Goal: Task Accomplishment & Management: Use online tool/utility

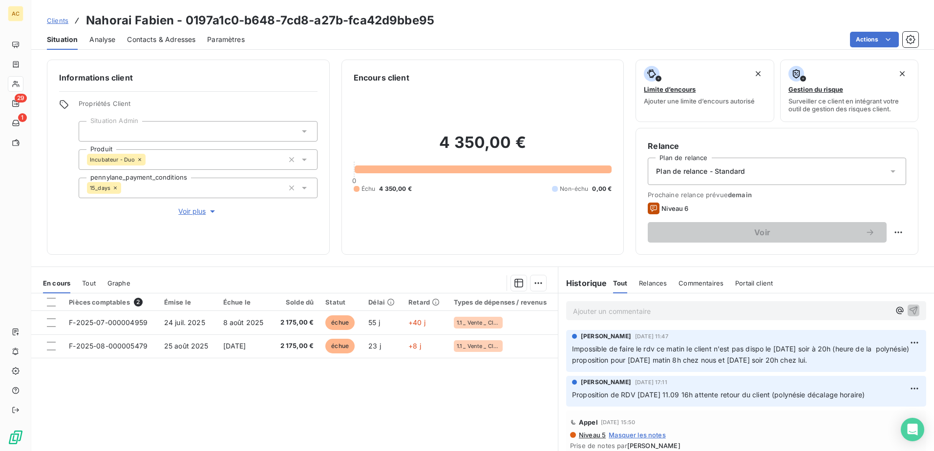
click at [621, 305] on p "Ajouter un commentaire ﻿" at bounding box center [731, 311] width 317 height 12
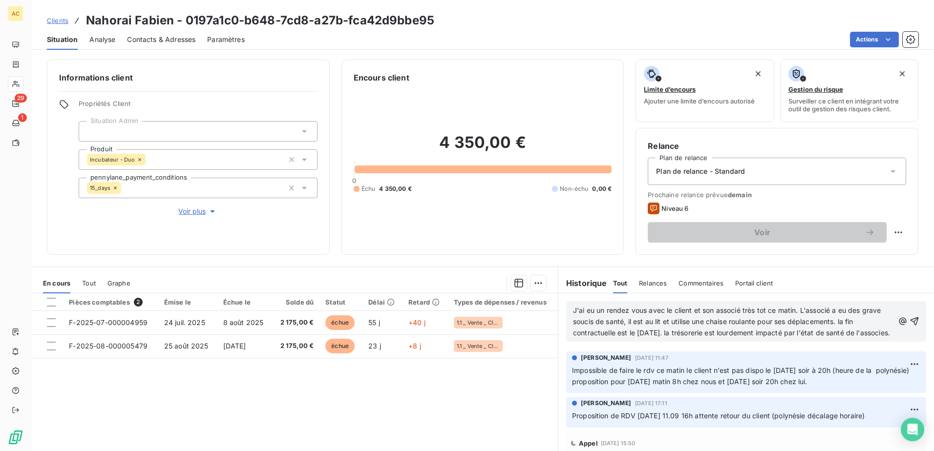
click at [677, 331] on span "J'ai eu un rendez vous avec le client et son associé très tot ce matin. L'assoc…" at bounding box center [731, 321] width 317 height 31
click at [663, 339] on p "J'ai eu un rendez vous avec le client et son associé très tot ce matin. L'assoc…" at bounding box center [733, 322] width 321 height 34
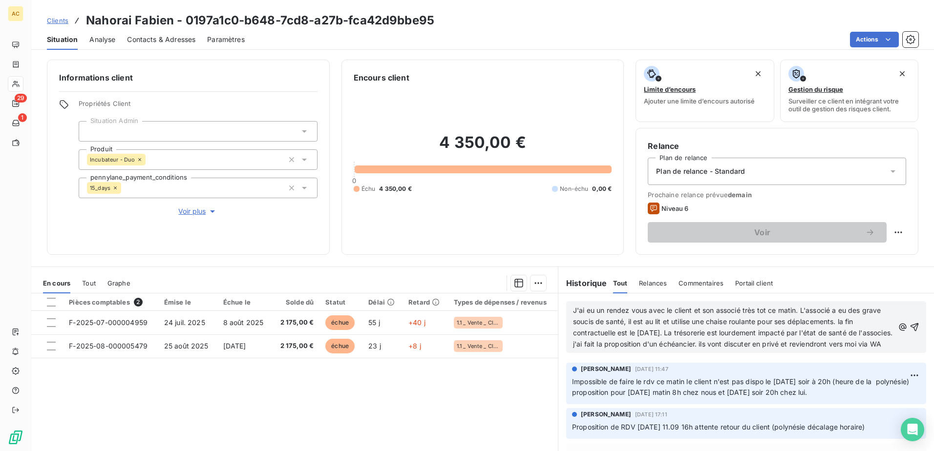
drag, startPoint x: 578, startPoint y: 342, endPoint x: 560, endPoint y: 316, distance: 31.9
click at [560, 316] on div "J'ai eu un rendez vous avec le client et son associé très tot ce matin. L'assoc…" at bounding box center [746, 327] width 376 height 67
copy span "J'ai eu un rendez vous avec le client et son associé très tot ce matin. L'assoc…"
click at [642, 350] on p "J'ai eu un rendez vous avec le client et son associé très tot ce matin. L'assoc…" at bounding box center [733, 327] width 321 height 45
drag, startPoint x: 623, startPoint y: 357, endPoint x: 550, endPoint y: 303, distance: 91.2
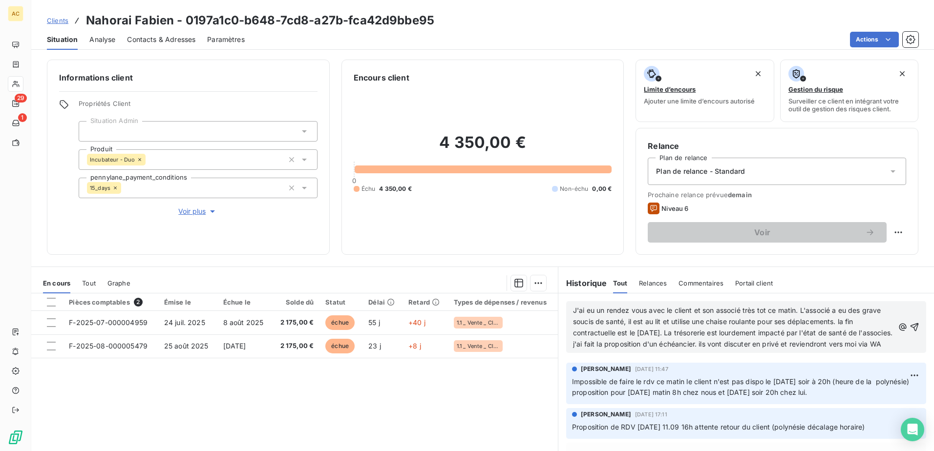
click at [550, 303] on div "En cours Tout Graphe Pièces comptables 2 Émise le Échue le Solde dû Statut Déla…" at bounding box center [482, 389] width 903 height 244
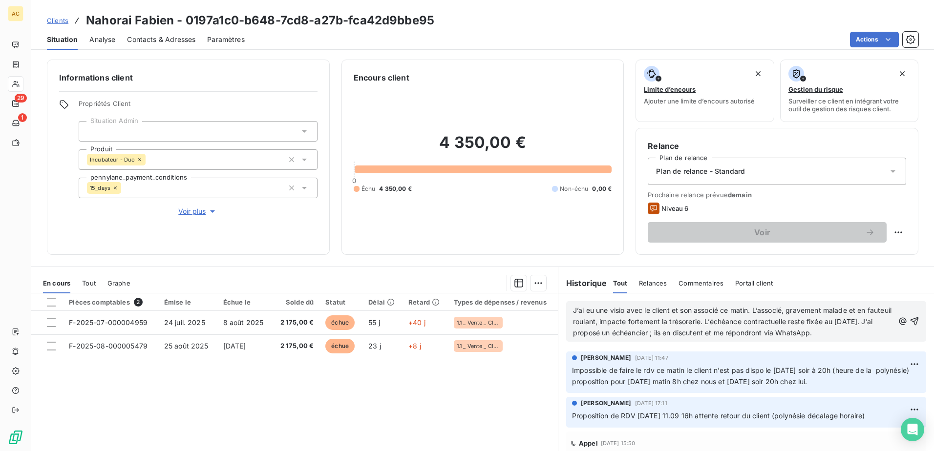
click at [852, 310] on span "J’ai eu une visio avec le client et son associé ce matin. L’associé, gravement …" at bounding box center [733, 321] width 321 height 31
click at [618, 319] on span "J’ai eu une visio avec le client et son associé ce matin. L’associé, gravement …" at bounding box center [730, 321] width 315 height 31
drag, startPoint x: 741, startPoint y: 332, endPoint x: 820, endPoint y: 334, distance: 79.7
click at [820, 334] on span "J’ai eu une visio avec le client et son associé ce matin. L’associé, gravement …" at bounding box center [728, 321] width 311 height 31
click at [748, 339] on div "J’ai eu une visio avec le client et son associé ce matin. L’associé, gravement …" at bounding box center [746, 321] width 360 height 41
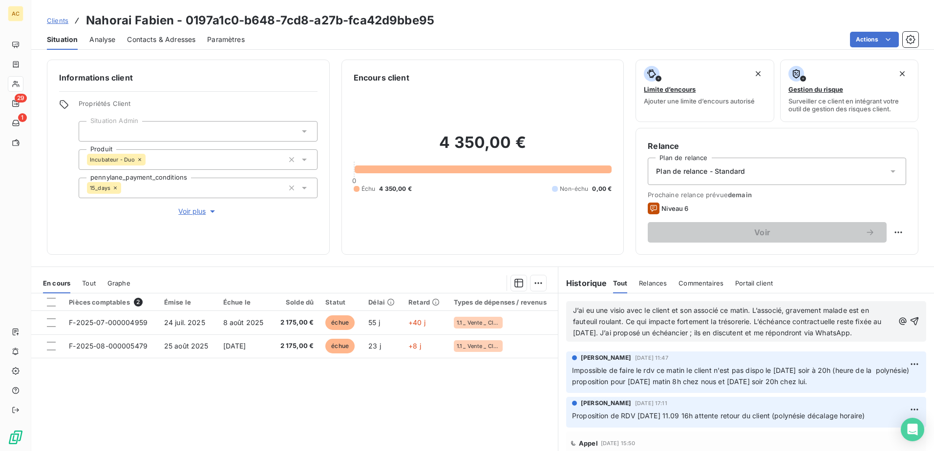
click at [713, 334] on span "J’ai eu une visio avec le client et son associé ce matin. L’associé, gravement …" at bounding box center [728, 321] width 311 height 31
click at [789, 334] on span "J’ai eu une visio avec le client et son associé ce matin. L’associé, gravement …" at bounding box center [728, 321] width 311 height 31
click at [790, 365] on p "Impossible de faire le rdv ce matin le client n'est pas dispo le [DATE] soir à …" at bounding box center [746, 376] width 348 height 22
click at [843, 335] on span "J’ai eu une visio avec le client et son associé ce matin. L’associé, gravement …" at bounding box center [728, 321] width 311 height 31
drag, startPoint x: 843, startPoint y: 334, endPoint x: 884, endPoint y: 334, distance: 41.5
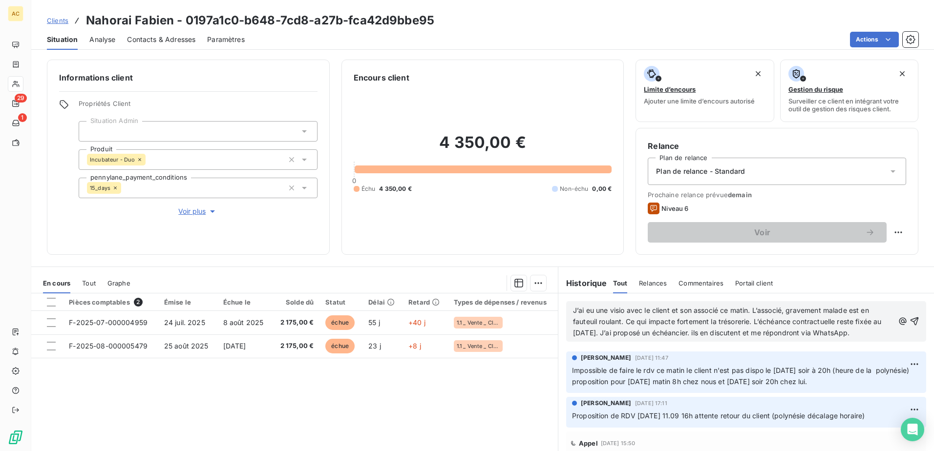
click at [884, 334] on div "J’ai eu une visio avec le client et son associé ce matin. L’associé, gravement …" at bounding box center [746, 321] width 346 height 35
click at [911, 321] on icon "button" at bounding box center [915, 322] width 8 height 8
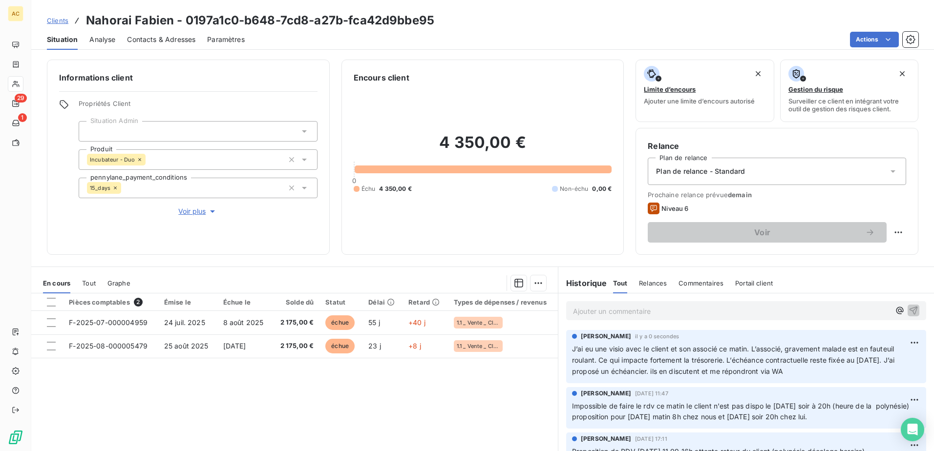
click at [60, 24] on span "Clients" at bounding box center [57, 21] width 21 height 8
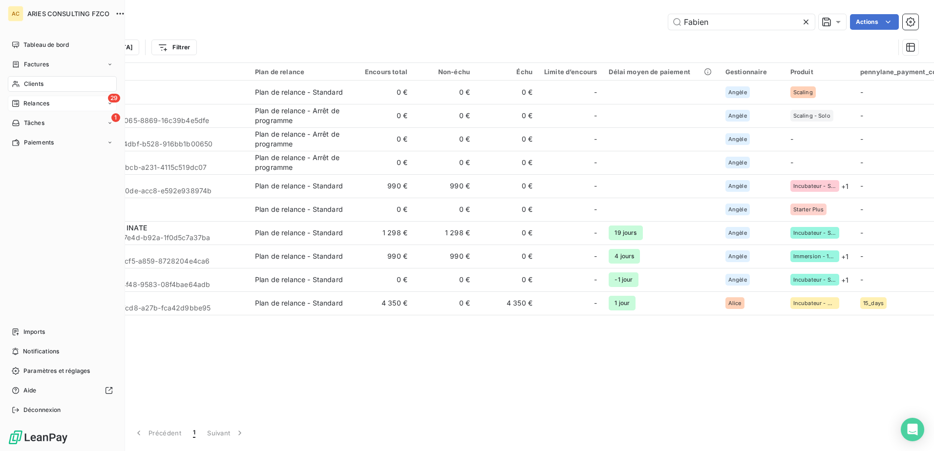
click at [32, 105] on span "Relances" at bounding box center [36, 103] width 26 height 9
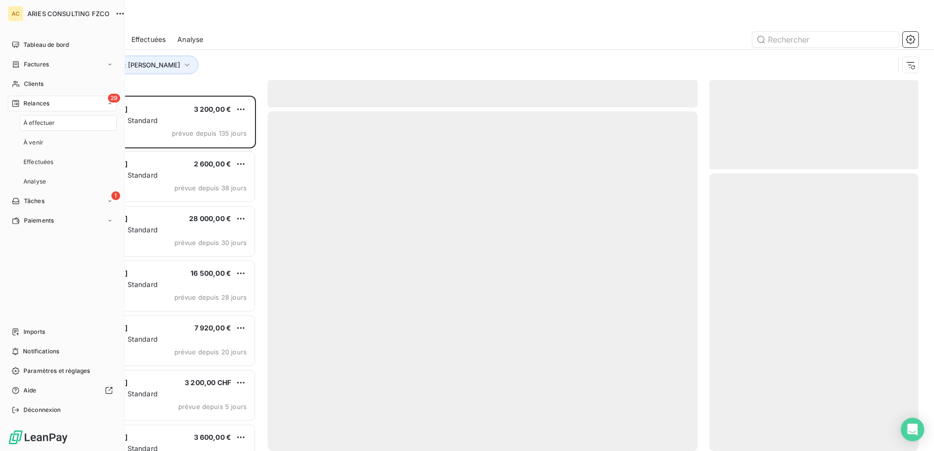
scroll to position [348, 202]
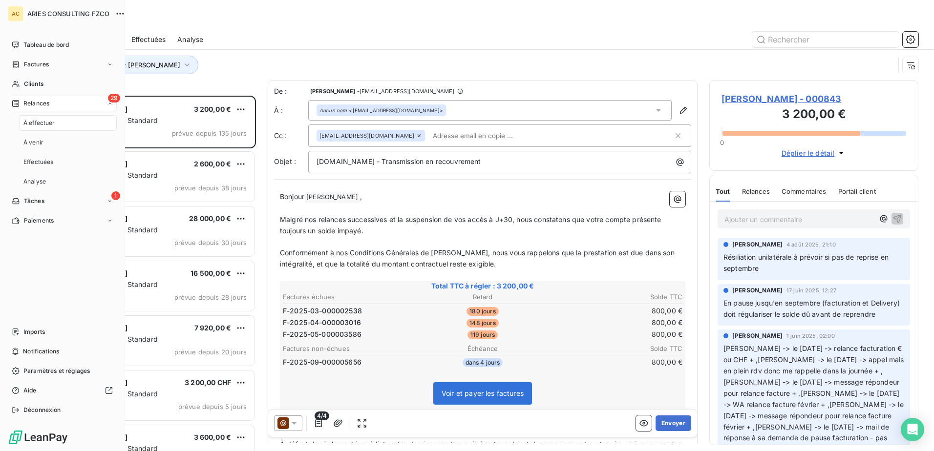
click at [67, 123] on div "À effectuer" at bounding box center [68, 123] width 97 height 16
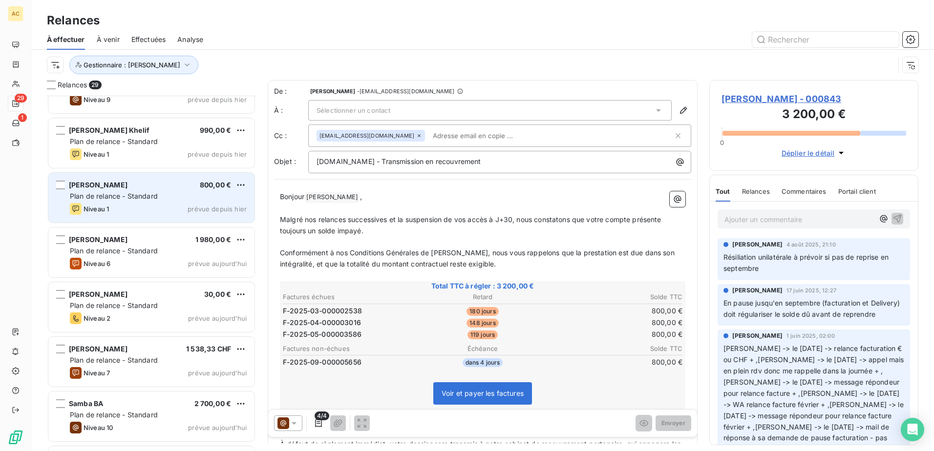
scroll to position [636, 0]
click at [142, 204] on div "Niveau 1 prévue depuis hier" at bounding box center [158, 210] width 177 height 12
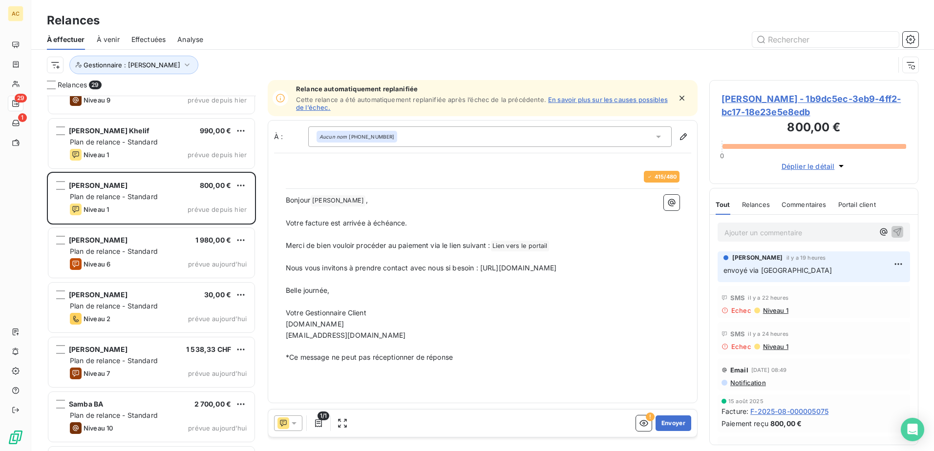
scroll to position [348, 202]
click at [673, 423] on button "Envoyer" at bounding box center [674, 424] width 36 height 16
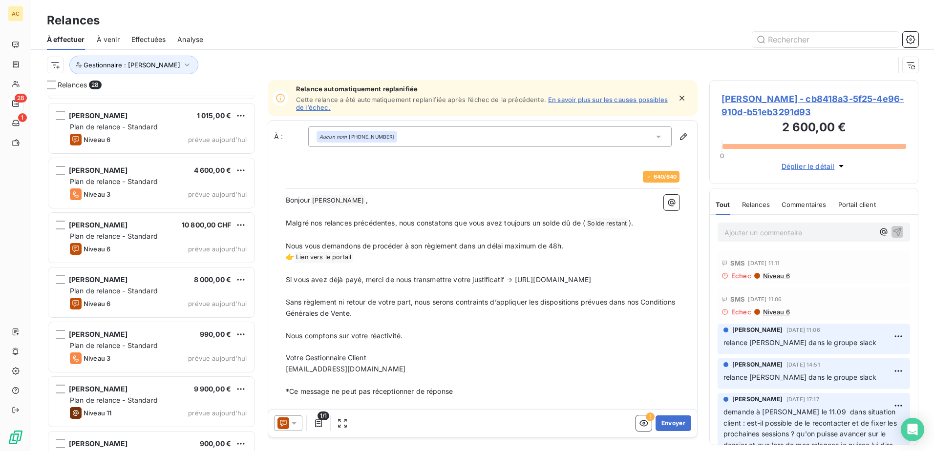
scroll to position [1177, 0]
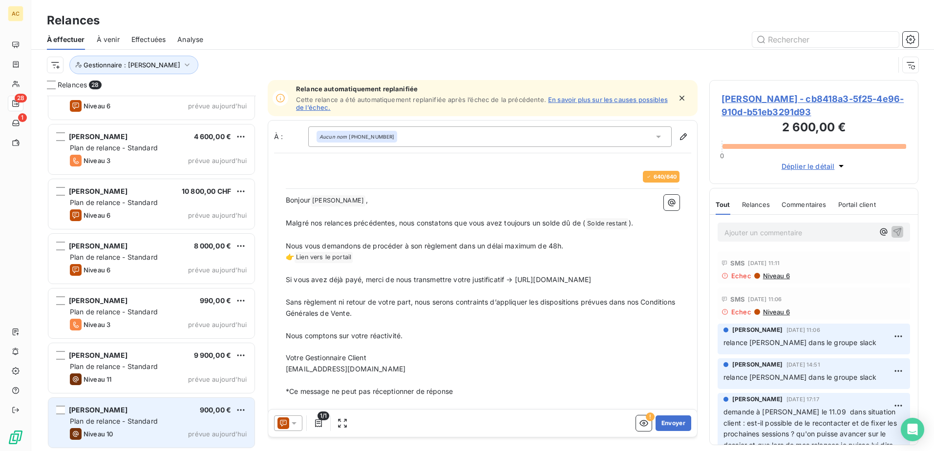
click at [116, 421] on span "Plan de relance - Standard" at bounding box center [114, 421] width 88 height 8
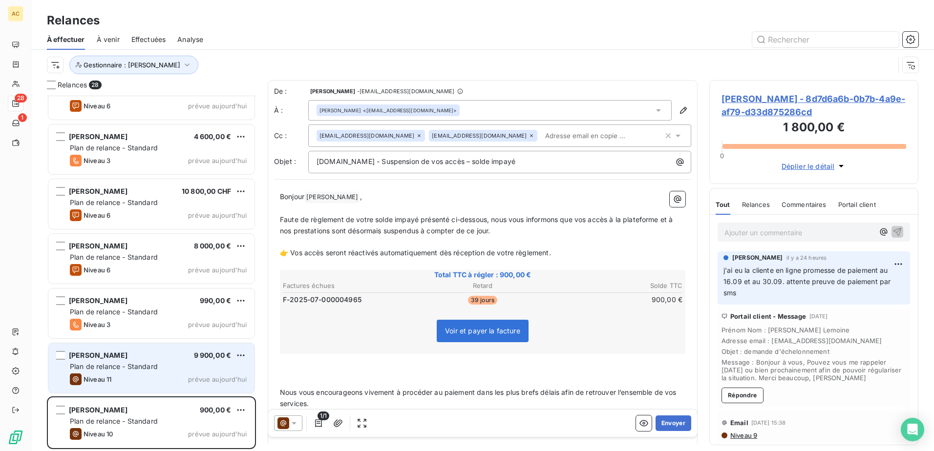
click at [118, 358] on div "[PERSON_NAME] 9 900,00 €" at bounding box center [158, 355] width 177 height 9
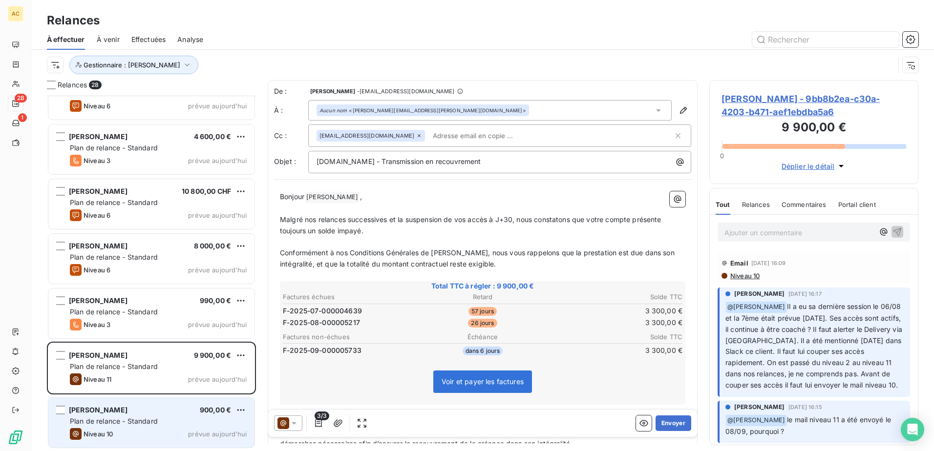
click at [118, 426] on div "Plan de relance - Standard" at bounding box center [158, 422] width 177 height 10
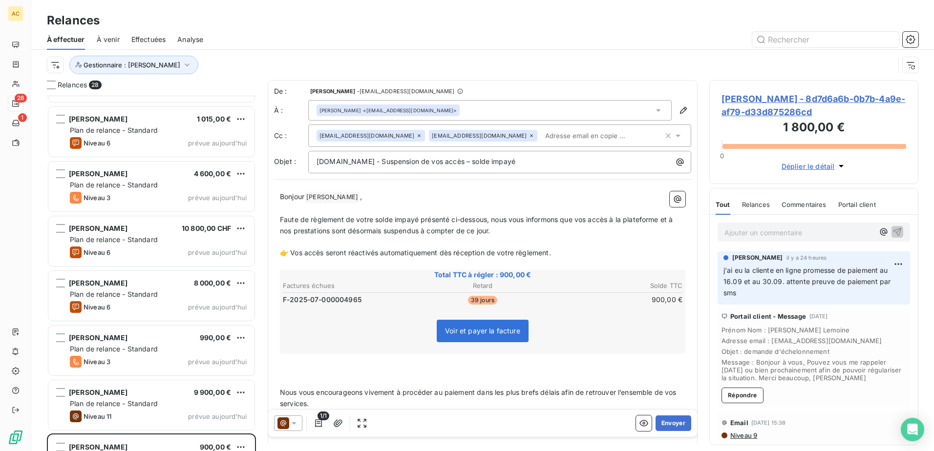
scroll to position [1079, 0]
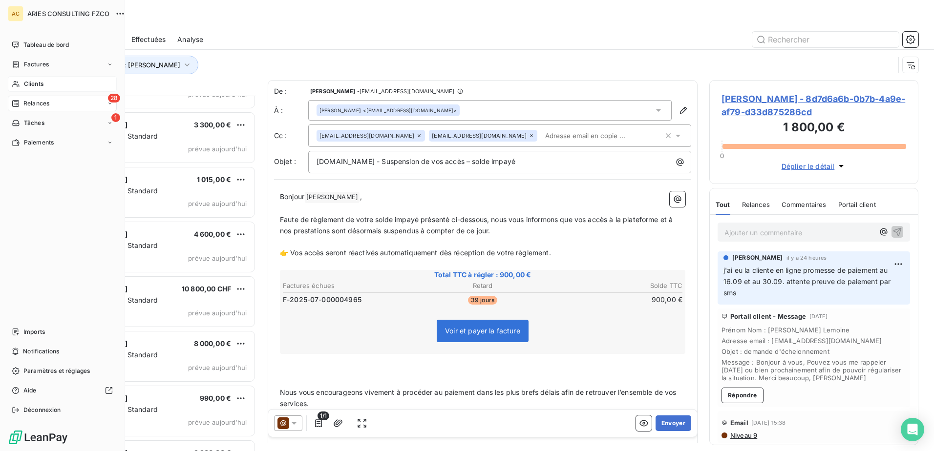
click at [17, 82] on icon at bounding box center [15, 84] width 7 height 6
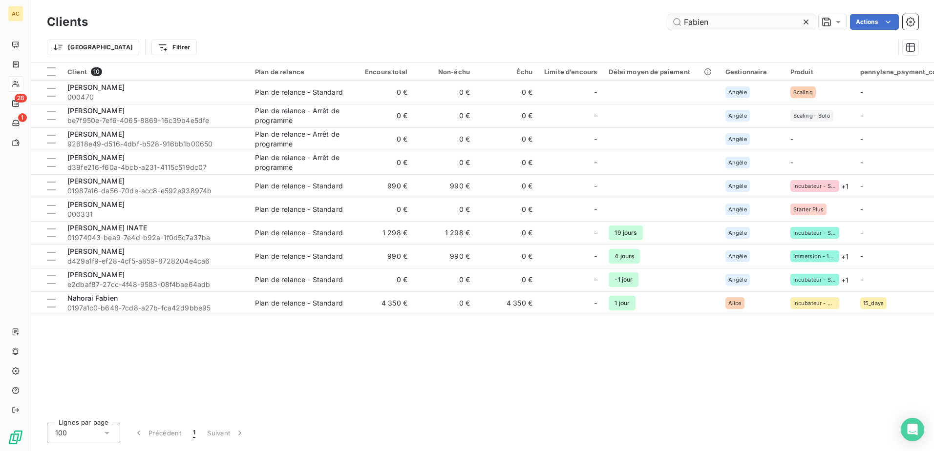
click at [755, 21] on input "Fabien" at bounding box center [741, 22] width 147 height 16
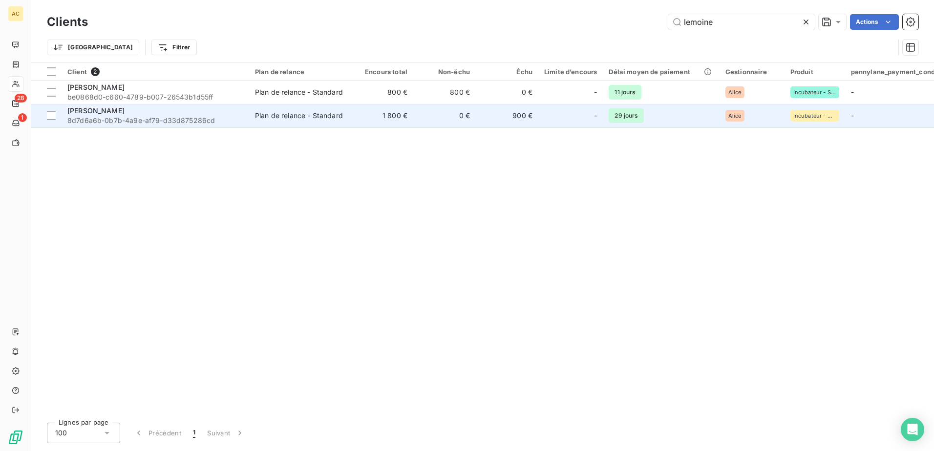
type input "lemoine"
click at [155, 114] on div "[PERSON_NAME]" at bounding box center [155, 111] width 176 height 10
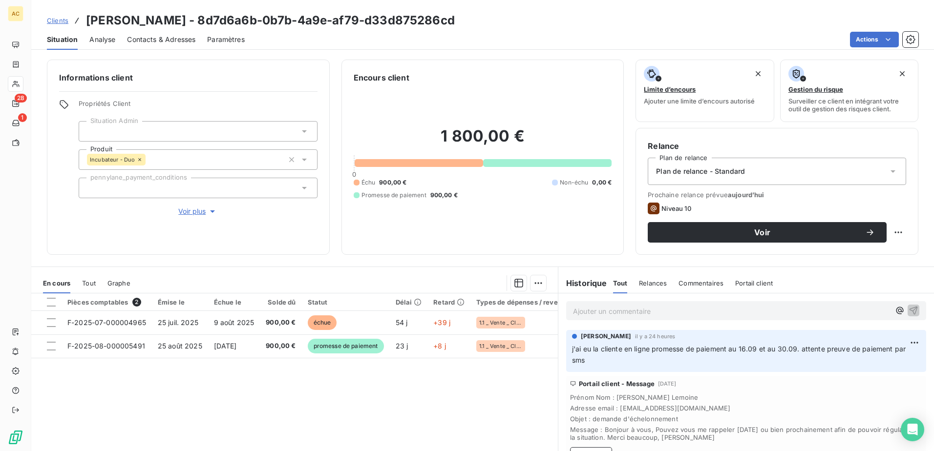
click at [336, 393] on div "Pièces comptables 2 Émise le Échue le Solde dû Statut Délai Retard Types de dép…" at bounding box center [294, 388] width 527 height 188
click at [192, 214] on span "Voir plus" at bounding box center [197, 212] width 39 height 10
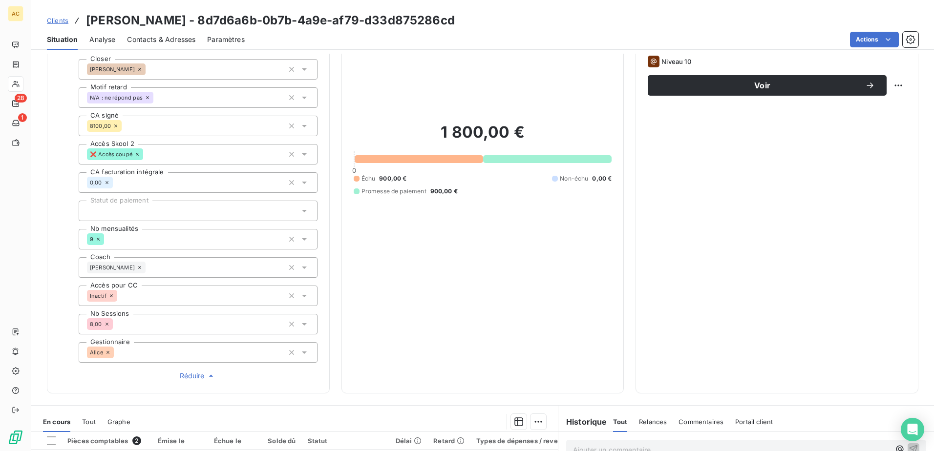
scroll to position [345, 0]
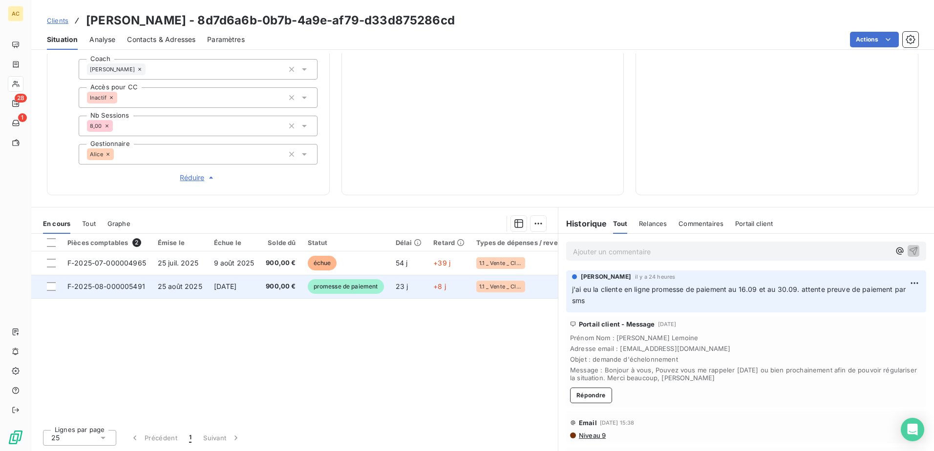
click at [278, 289] on span "900,00 €" at bounding box center [281, 287] width 30 height 10
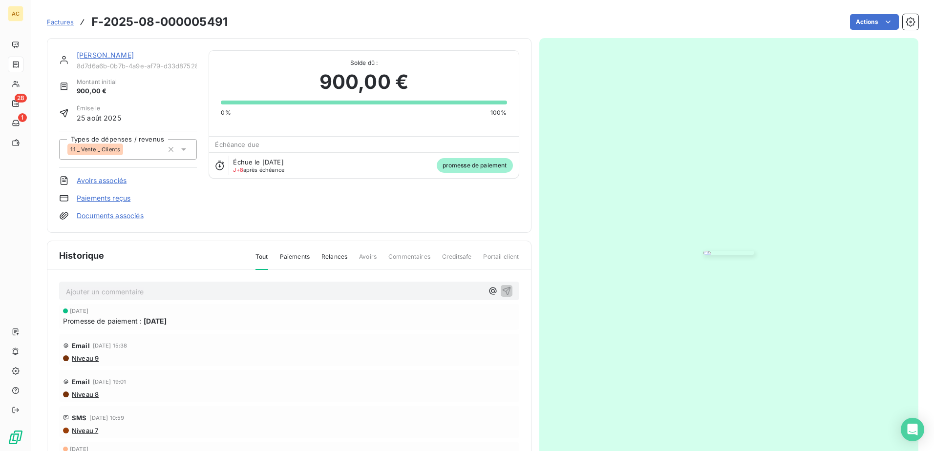
click at [110, 215] on link "Documents associés" at bounding box center [110, 216] width 67 height 10
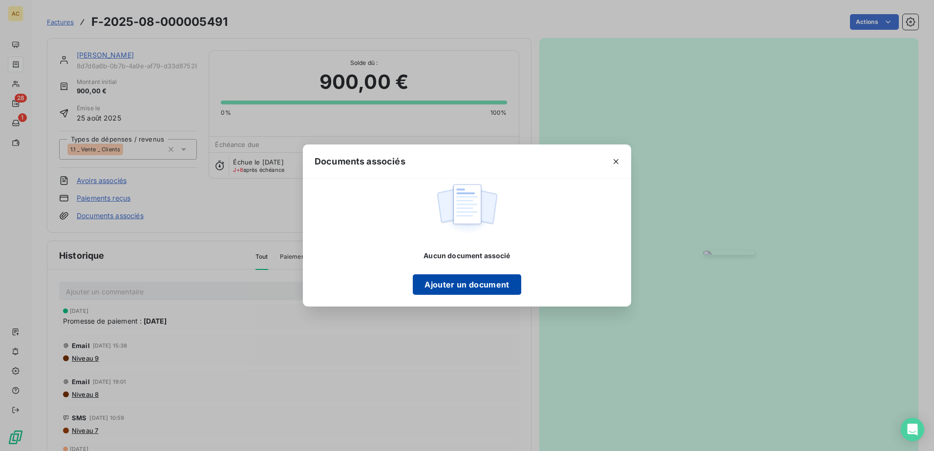
click at [447, 282] on button "Ajouter un document" at bounding box center [467, 285] width 108 height 21
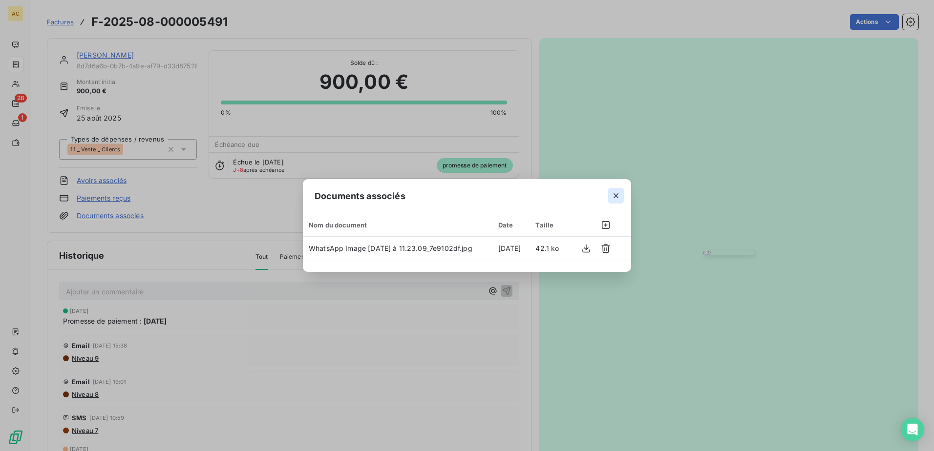
click at [615, 193] on icon "button" at bounding box center [616, 196] width 10 height 10
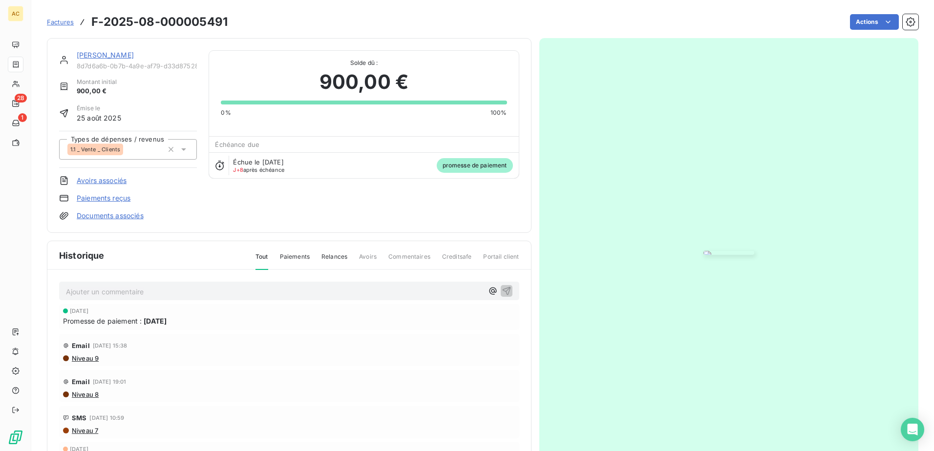
click at [119, 215] on link "Documents associés" at bounding box center [110, 216] width 67 height 10
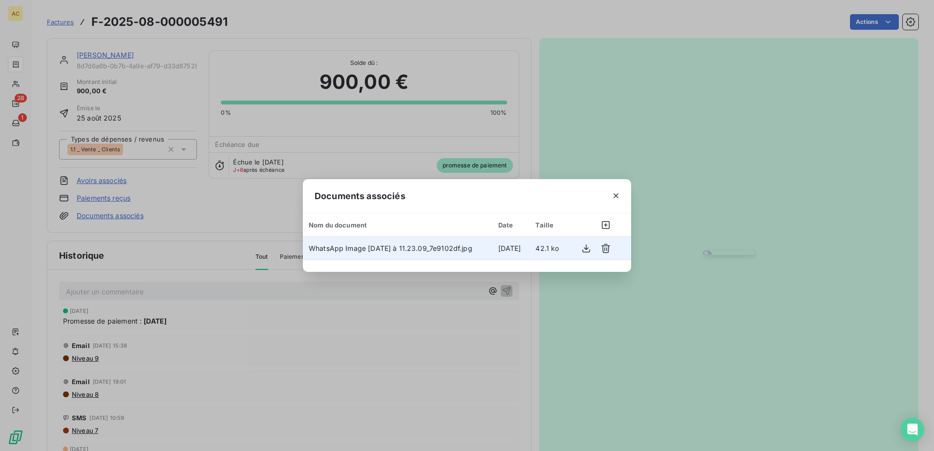
click at [351, 245] on span "WhatsApp Image [DATE] à 11.23.09_7e9102df.jpg" at bounding box center [391, 248] width 164 height 8
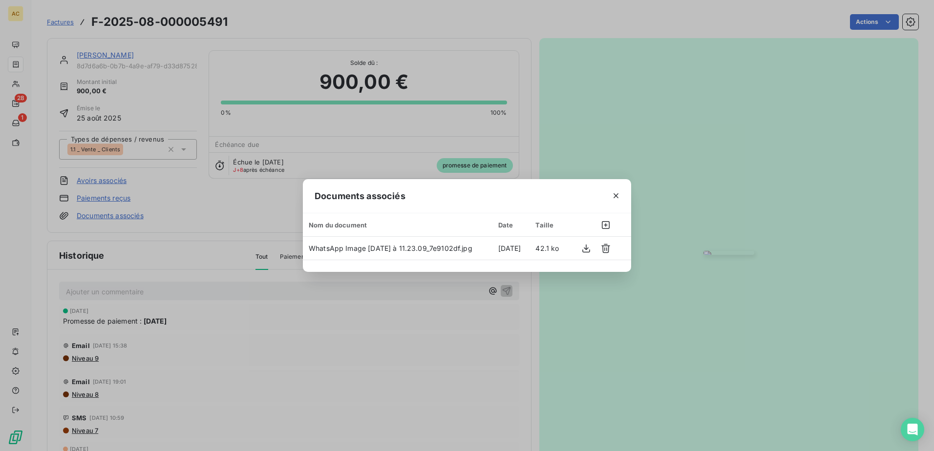
click at [173, 248] on div "Documents associés Nom du document Date Taille WhatsApp Image [DATE] à 11.23.09…" at bounding box center [467, 225] width 934 height 451
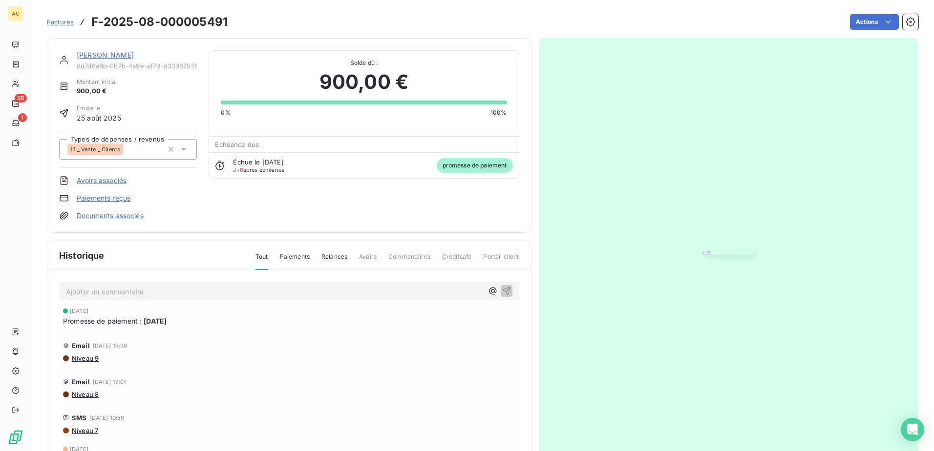
click at [91, 51] on link "[PERSON_NAME]" at bounding box center [105, 55] width 57 height 8
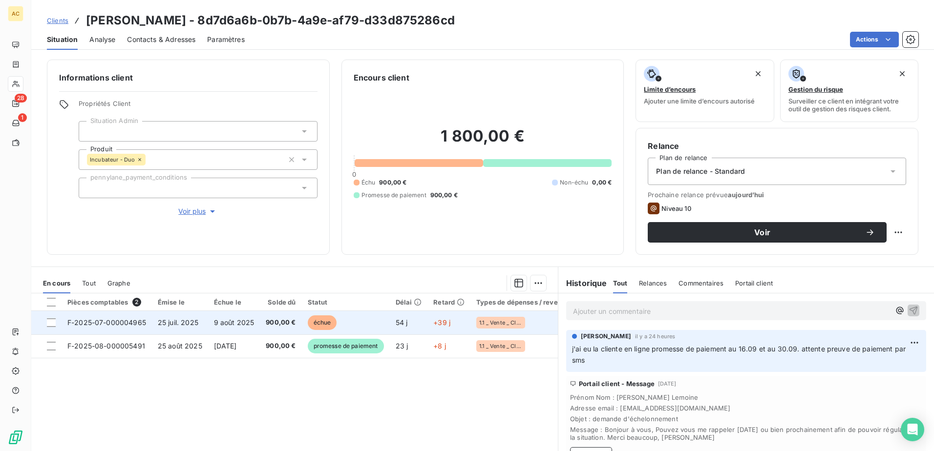
click at [313, 323] on span "échue" at bounding box center [322, 323] width 29 height 15
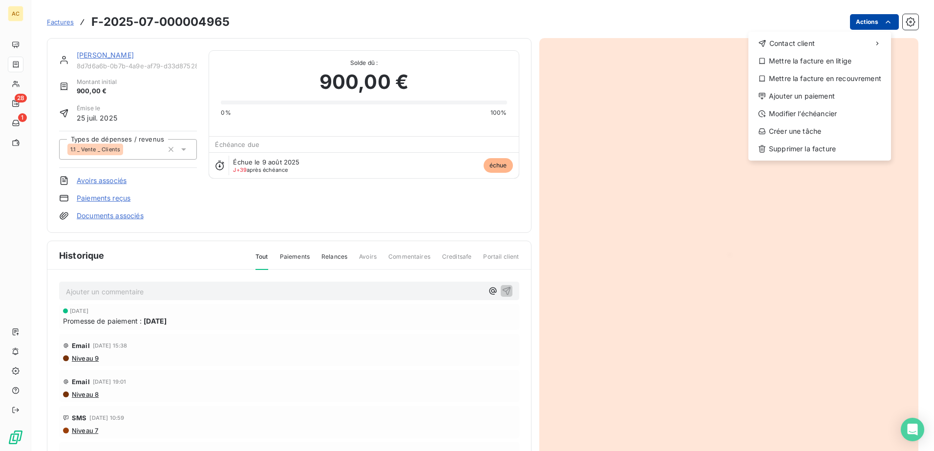
click at [868, 21] on html "AC 28 1 Factures F-2025-07-000004965 Actions Contact client Mettre la facture e…" at bounding box center [467, 225] width 934 height 451
click at [809, 97] on div "Ajouter un paiement" at bounding box center [819, 96] width 135 height 16
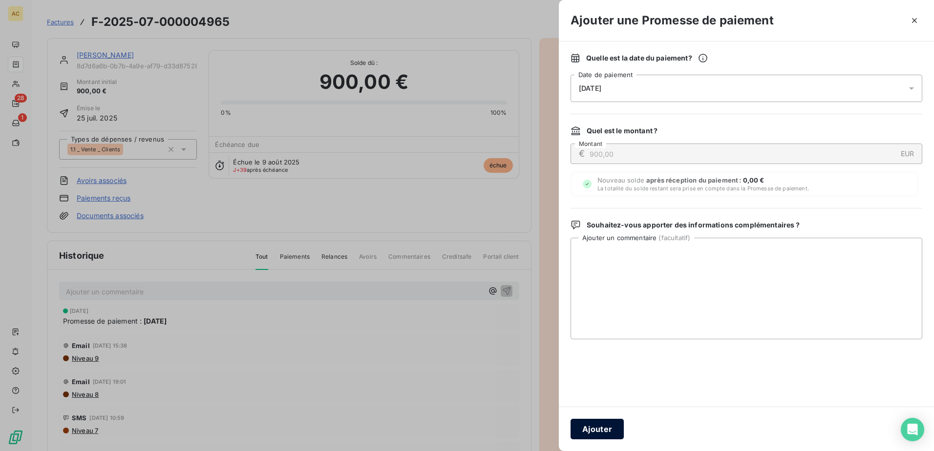
click at [592, 424] on button "Ajouter" at bounding box center [597, 429] width 53 height 21
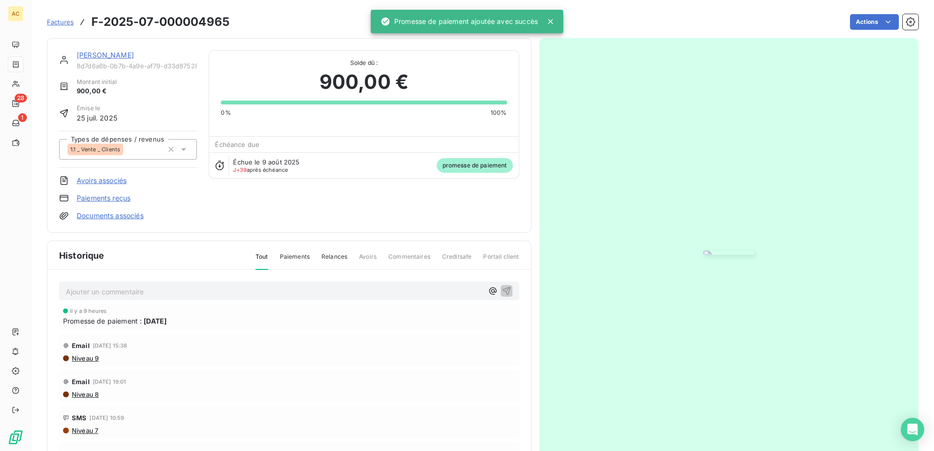
click at [85, 49] on div "[PERSON_NAME] 8d7d6a6b-0b7b-4a9e-af79-d33d875286cd Montant initial 900,00 € Émi…" at bounding box center [289, 135] width 485 height 195
click at [85, 53] on link "[PERSON_NAME]" at bounding box center [105, 55] width 57 height 8
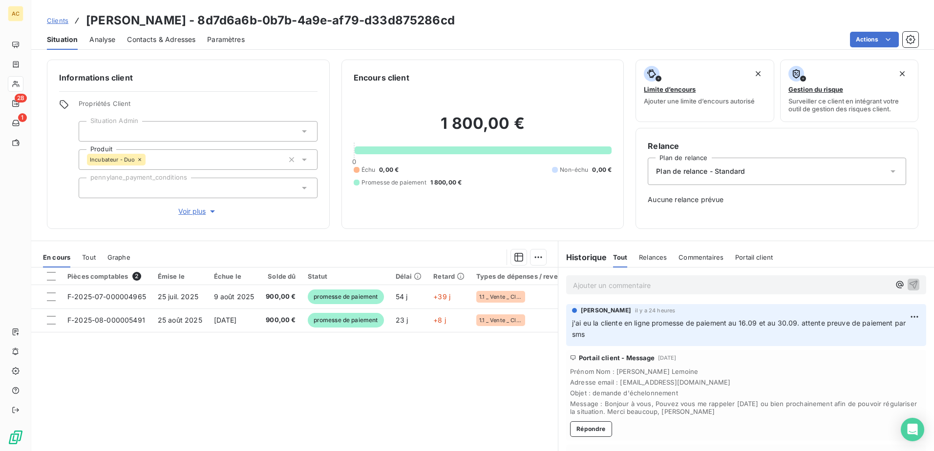
click at [347, 390] on div "Pièces comptables 2 Émise le Échue le Solde dû Statut Délai Retard Types de dép…" at bounding box center [294, 362] width 527 height 188
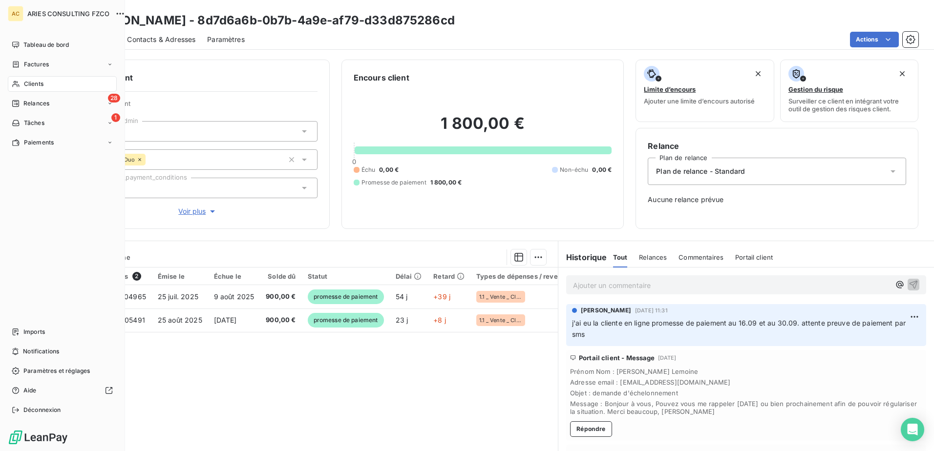
click at [28, 102] on span "Relances" at bounding box center [36, 103] width 26 height 9
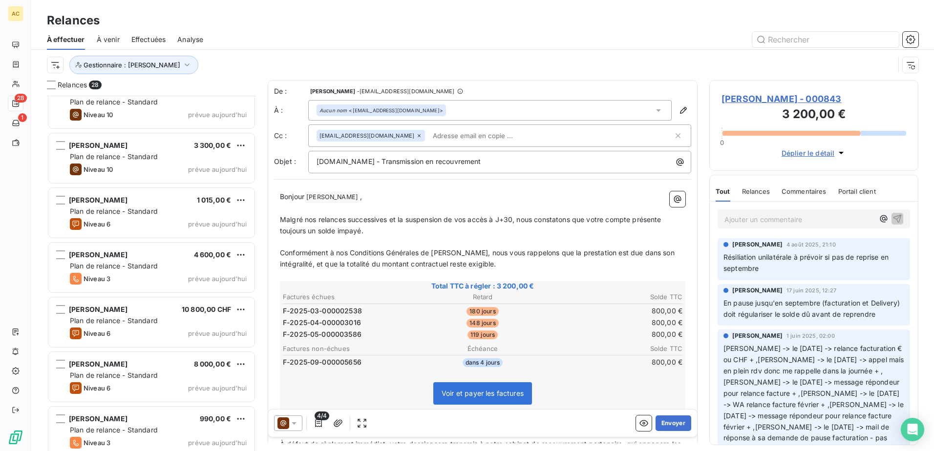
scroll to position [1177, 0]
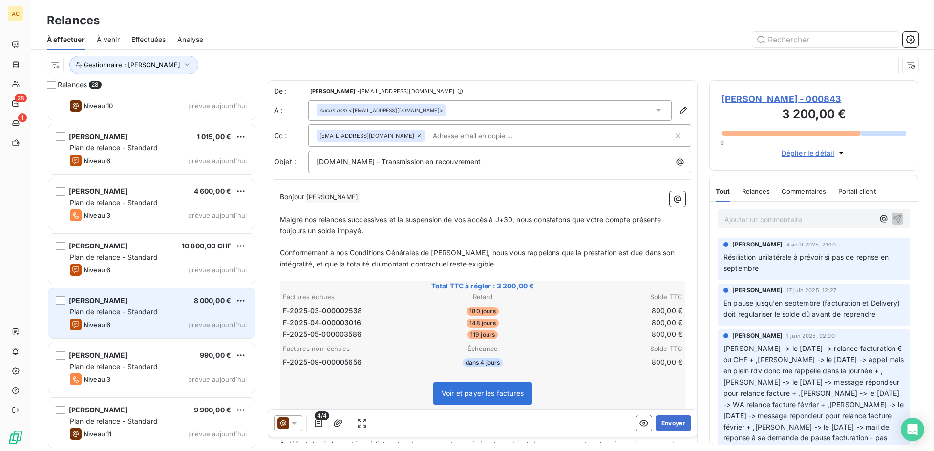
click at [155, 302] on div "[PERSON_NAME] 8 000,00 €" at bounding box center [158, 301] width 177 height 9
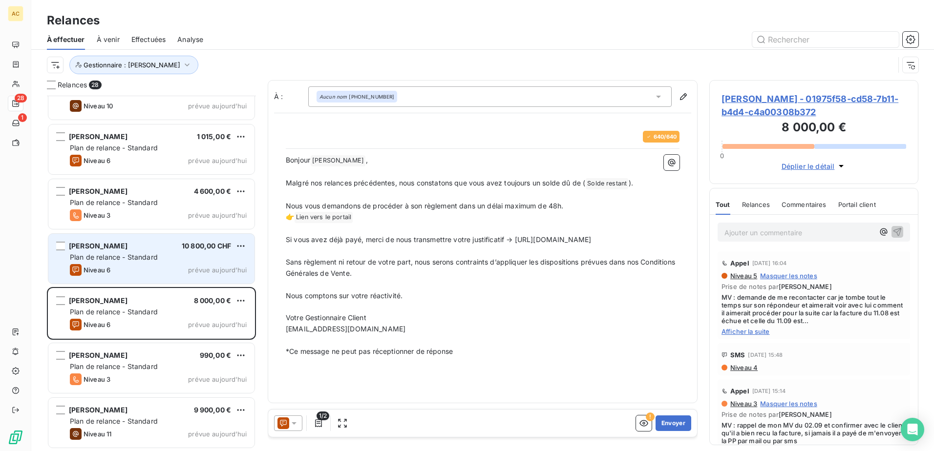
click at [154, 280] on div "[PERSON_NAME] 10 800,00 CHF Plan de relance - Standard Niveau 6 prévue [DATE]" at bounding box center [151, 259] width 206 height 50
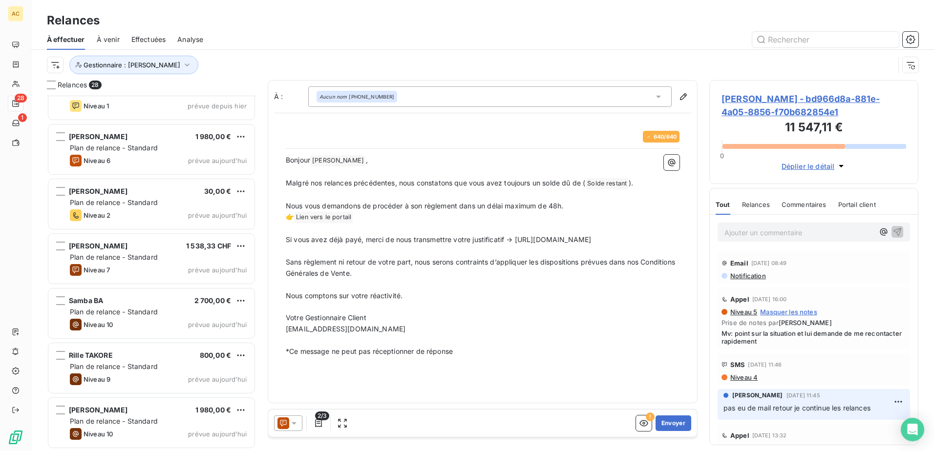
scroll to position [737, 0]
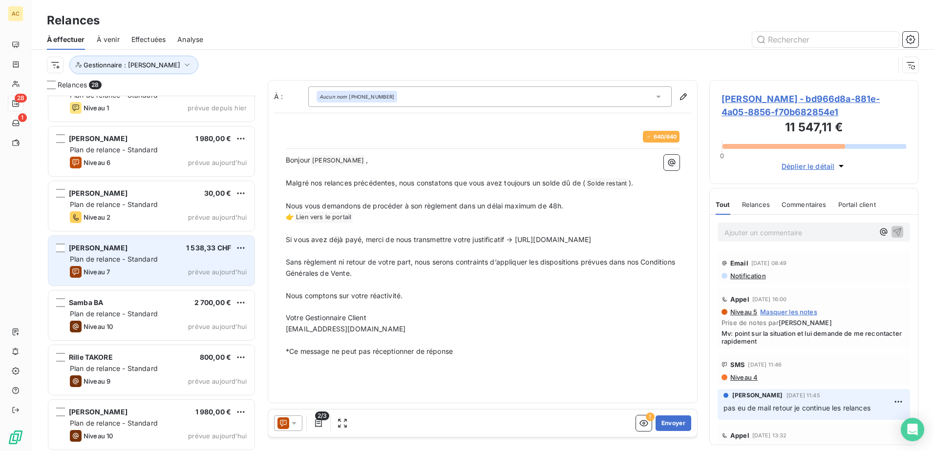
click at [109, 262] on span "Plan de relance - Standard" at bounding box center [114, 259] width 88 height 8
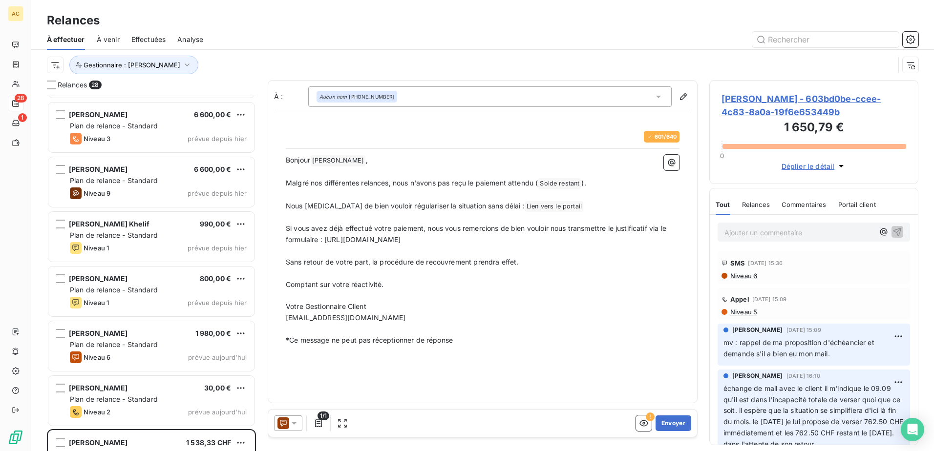
scroll to position [542, 0]
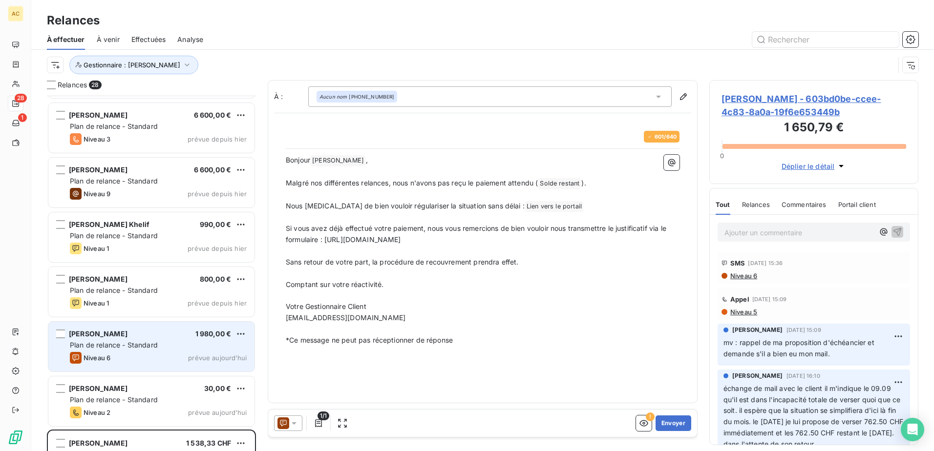
click at [125, 342] on span "Plan de relance - Standard" at bounding box center [114, 345] width 88 height 8
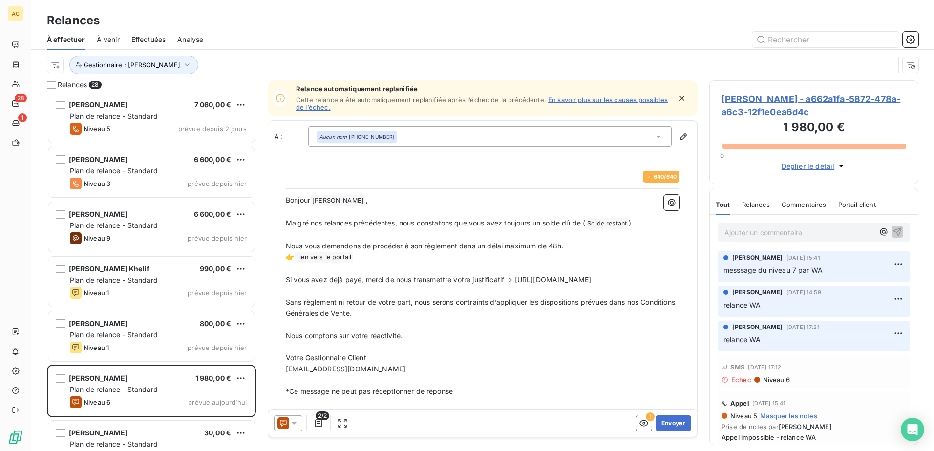
scroll to position [493, 0]
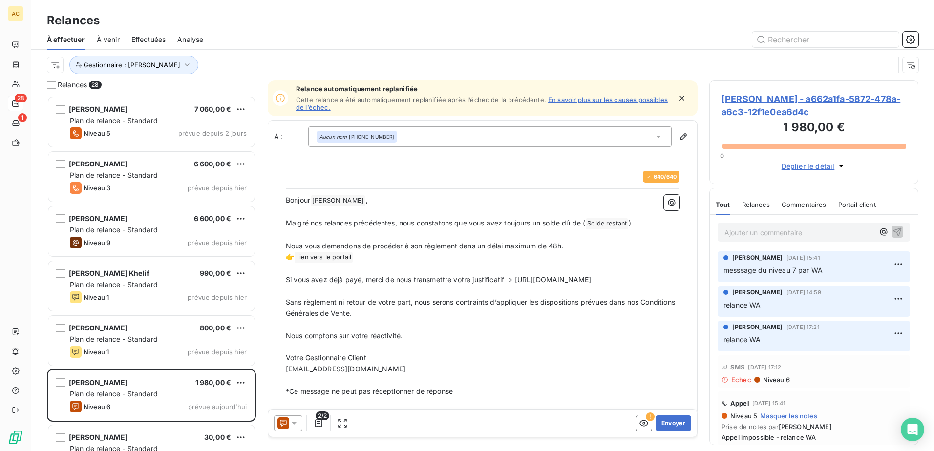
click at [124, 348] on div "Niveau 1 prévue depuis hier" at bounding box center [158, 352] width 177 height 12
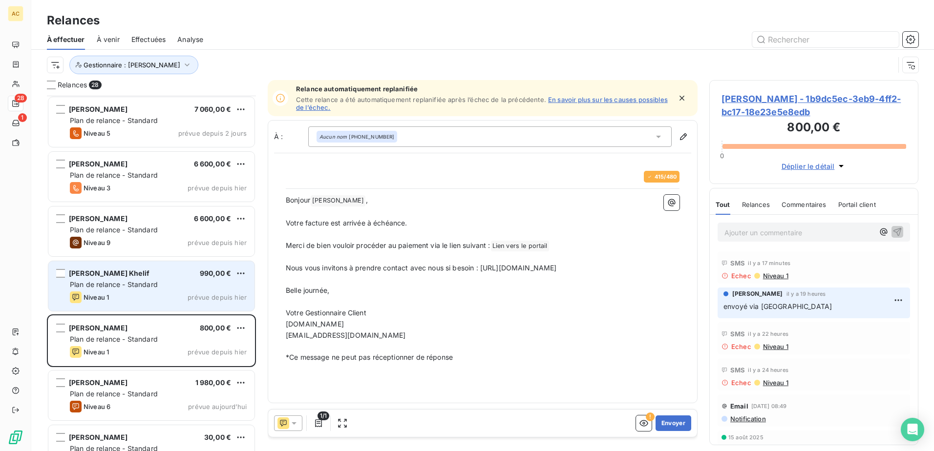
click at [122, 303] on div "Niveau 1 prévue depuis hier" at bounding box center [158, 298] width 177 height 12
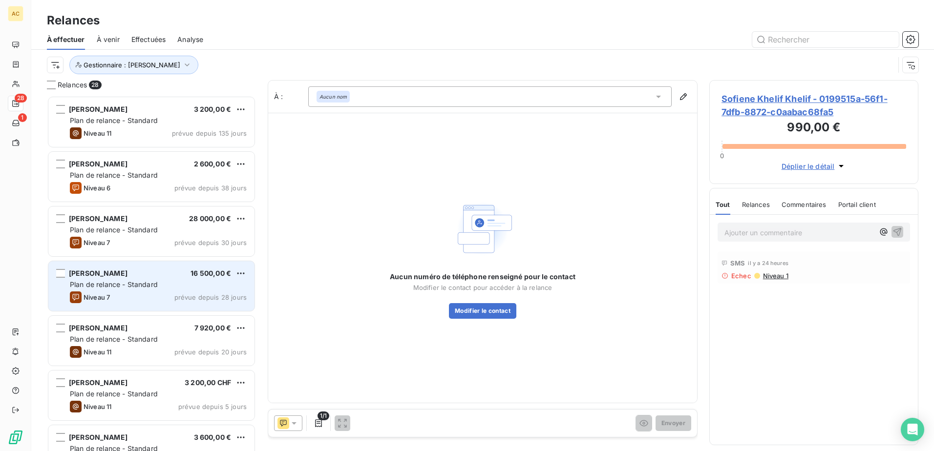
click at [124, 290] on div "[PERSON_NAME] 16 500,00 € Plan de relance - Standard Niveau 7 prévue depuis 28 …" at bounding box center [151, 286] width 206 height 50
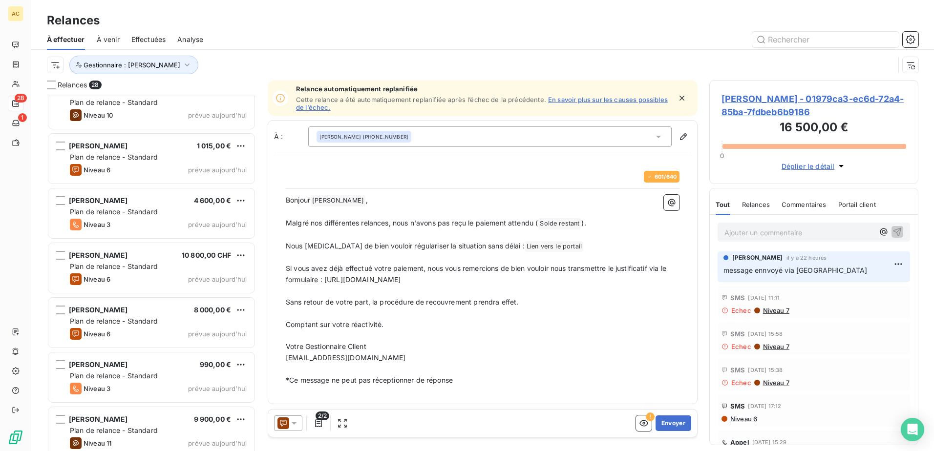
scroll to position [1177, 0]
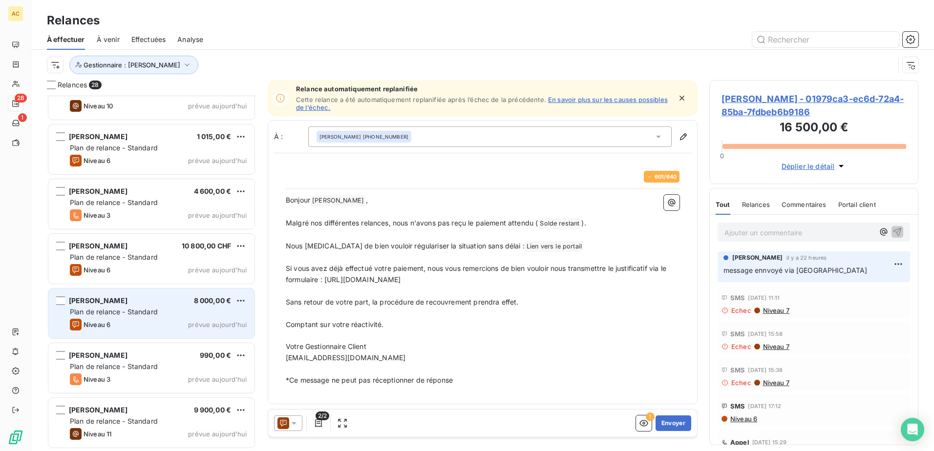
click at [160, 304] on div "[PERSON_NAME] 8 000,00 €" at bounding box center [158, 301] width 177 height 9
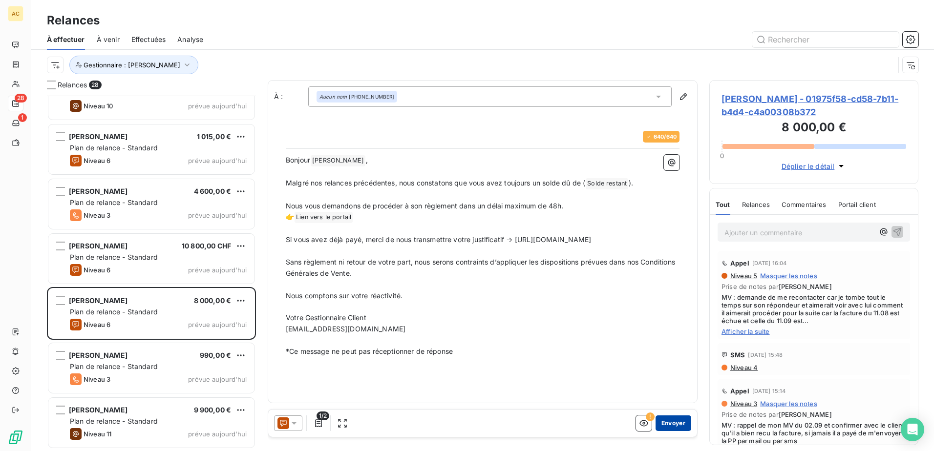
click at [668, 424] on button "Envoyer" at bounding box center [674, 424] width 36 height 16
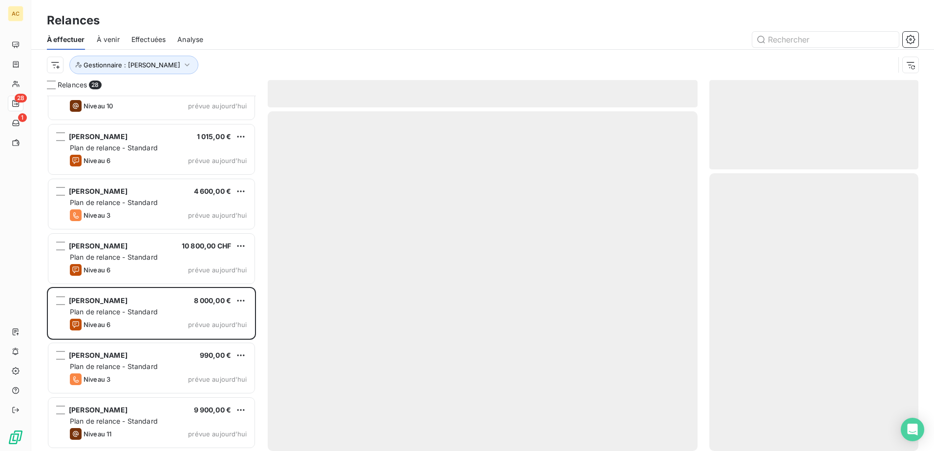
scroll to position [1122, 0]
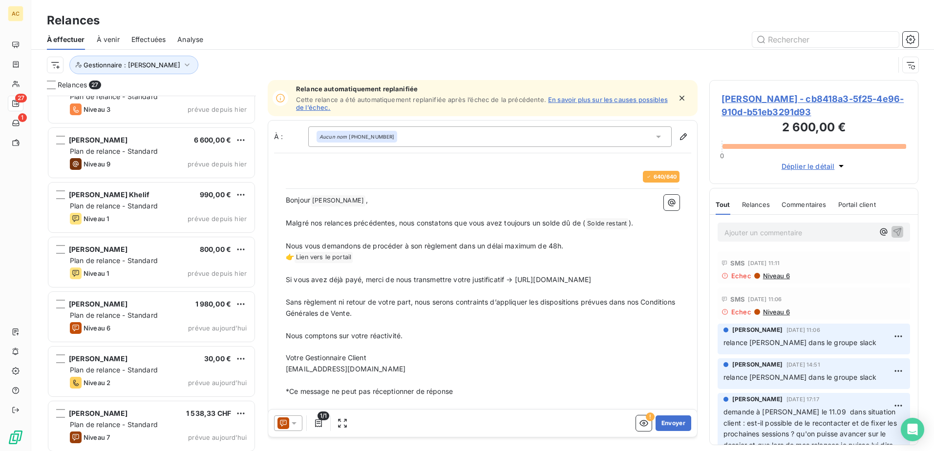
scroll to position [587, 0]
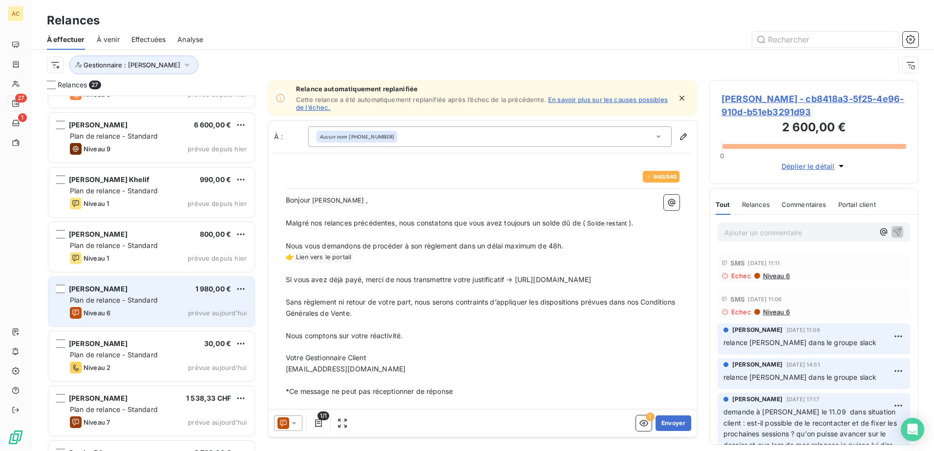
click at [106, 313] on span "Niveau 6" at bounding box center [97, 313] width 27 height 8
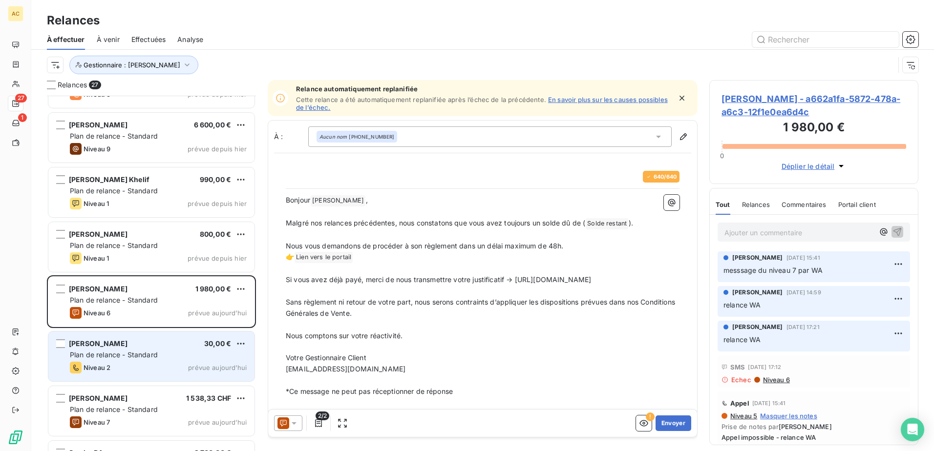
scroll to position [636, 0]
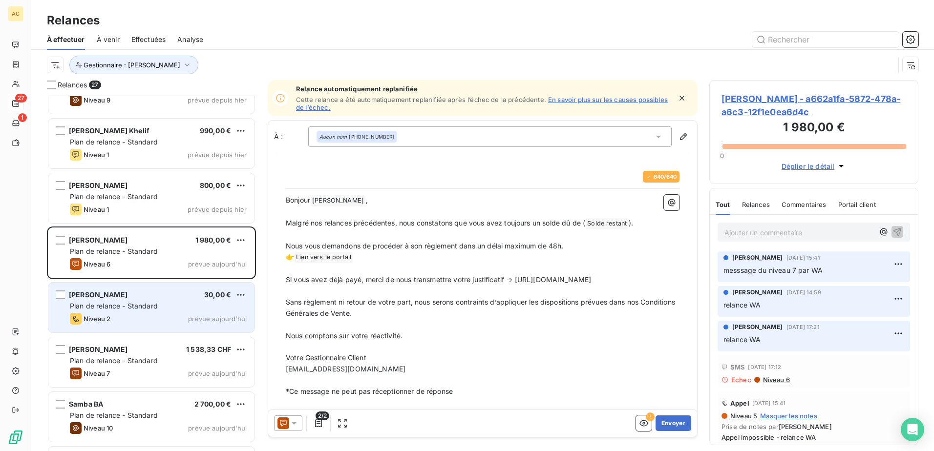
click at [136, 372] on div "Niveau 7 prévue [DATE]" at bounding box center [158, 374] width 177 height 12
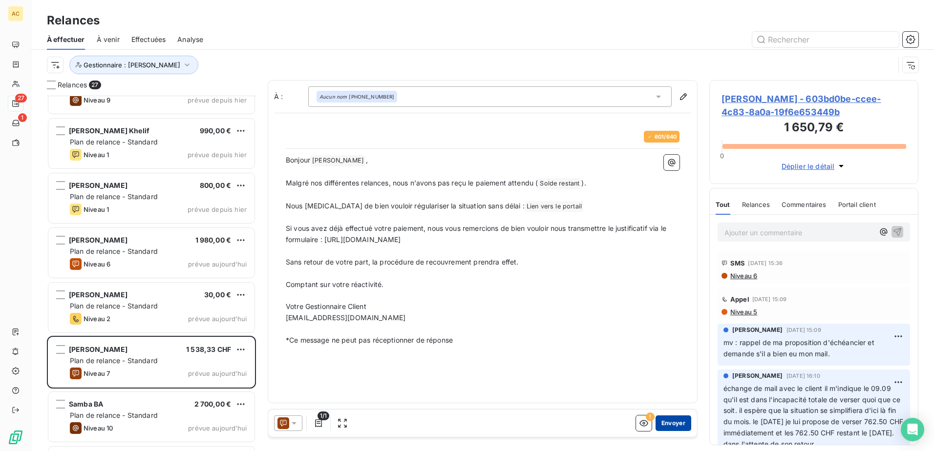
click at [682, 423] on button "Envoyer" at bounding box center [674, 424] width 36 height 16
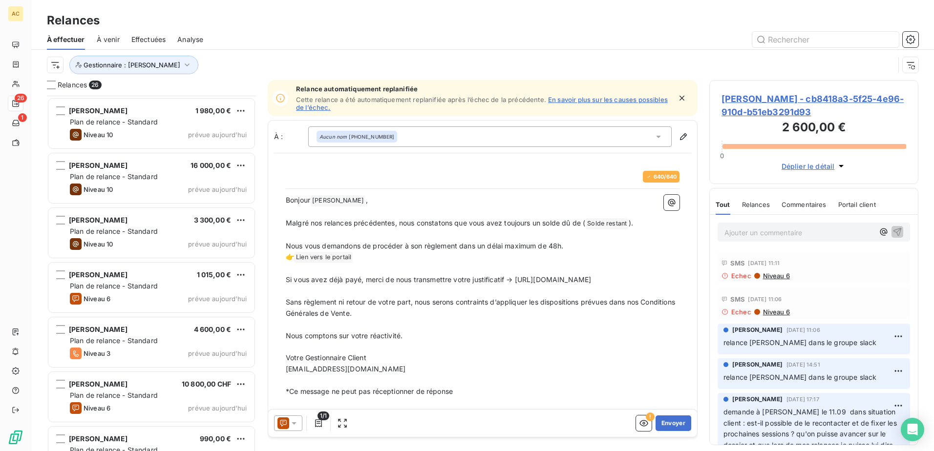
scroll to position [1068, 0]
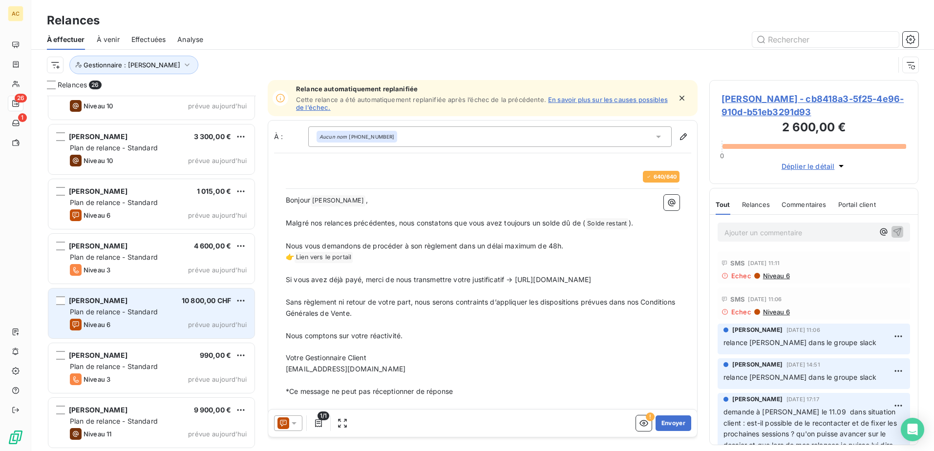
click at [130, 309] on span "Plan de relance - Standard" at bounding box center [114, 312] width 88 height 8
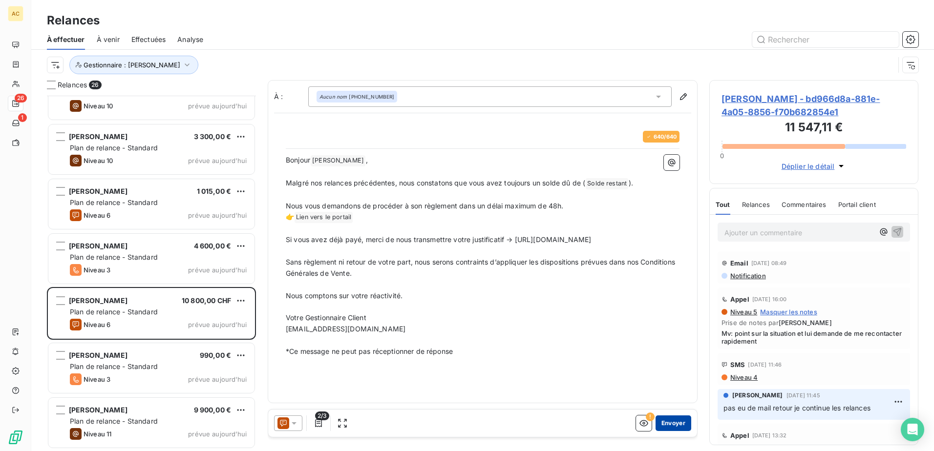
click at [682, 421] on button "Envoyer" at bounding box center [674, 424] width 36 height 16
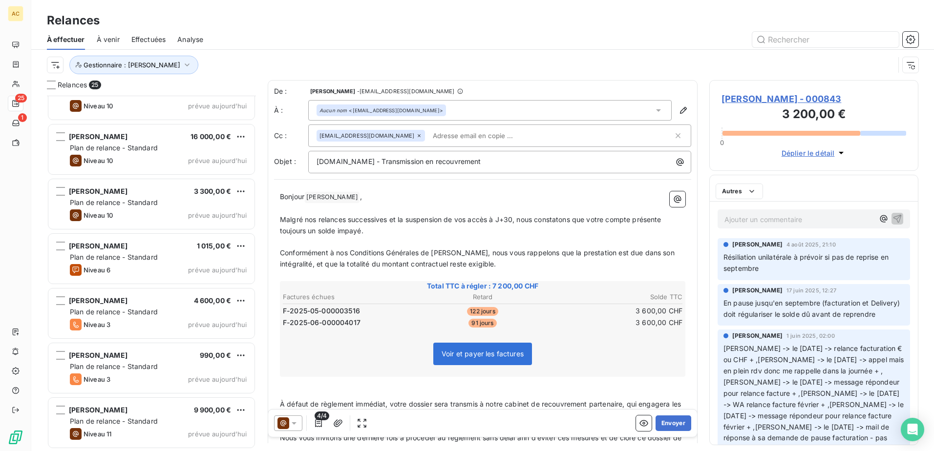
scroll to position [1012, 0]
